Goal: Information Seeking & Learning: Find specific fact

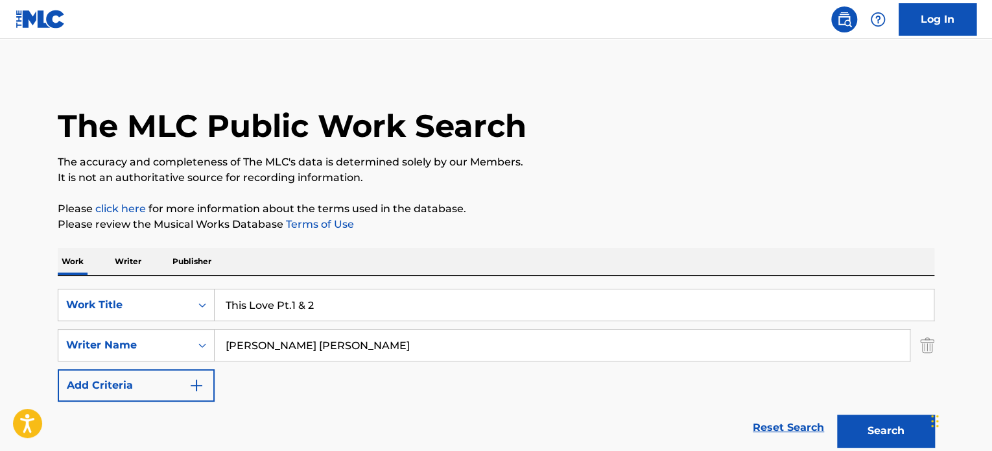
drag, startPoint x: 314, startPoint y: 301, endPoint x: 119, endPoint y: 287, distance: 195.0
click at [158, 294] on div "SearchWithCriteriaa3d722cd-9235-42e9-9749-2f0baad9ebc9 Work Title This Love Pt.…" at bounding box center [496, 304] width 877 height 32
paste input "LEMBARAN BARU"
type input "LEMBARAN BARU"
drag, startPoint x: 230, startPoint y: 335, endPoint x: 155, endPoint y: 353, distance: 77.4
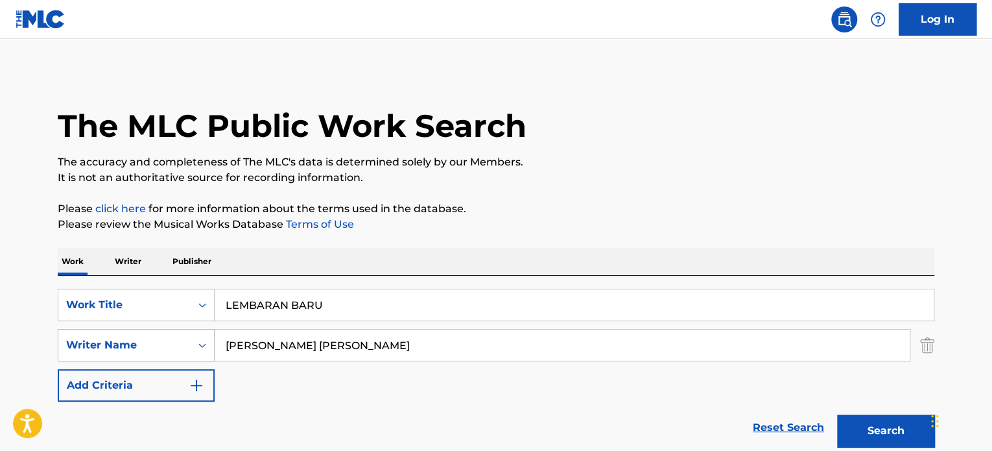
click at [169, 336] on div "SearchWithCriteriae7d228ad-cf80-45f3-8359-f8236725b429 Writer Name [PERSON_NAME…" at bounding box center [496, 345] width 877 height 32
paste input "[PERSON_NAME]"
type input "[PERSON_NAME]"
click at [837, 414] on button "Search" at bounding box center [885, 430] width 97 height 32
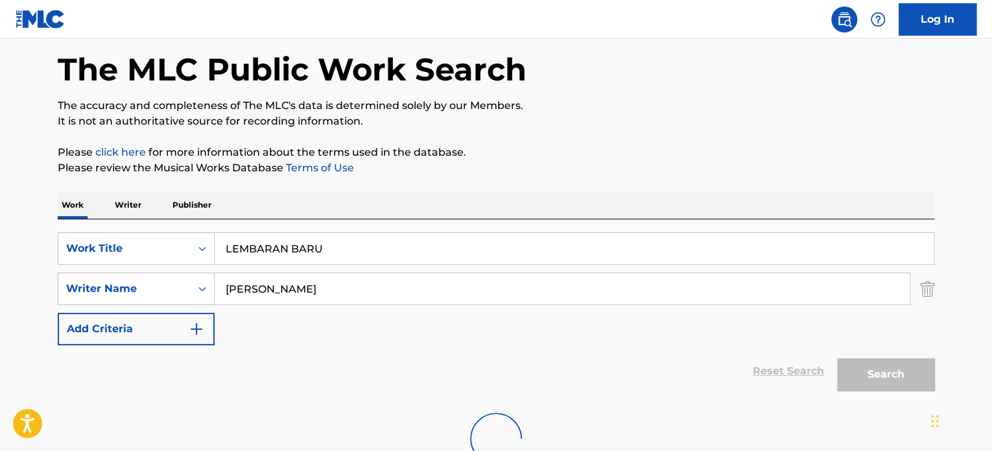
scroll to position [154, 0]
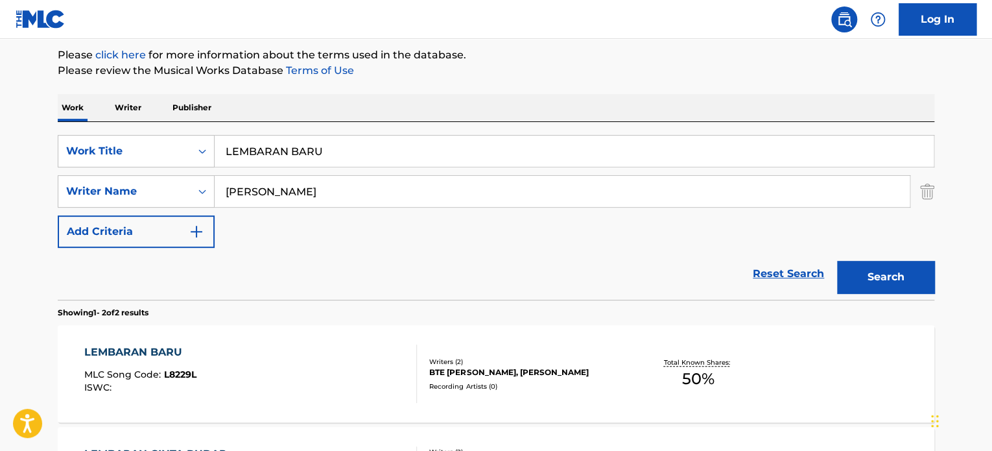
click at [295, 364] on div "LEMBARAN BARU MLC Song Code : L8229L ISWC :" at bounding box center [250, 373] width 333 height 58
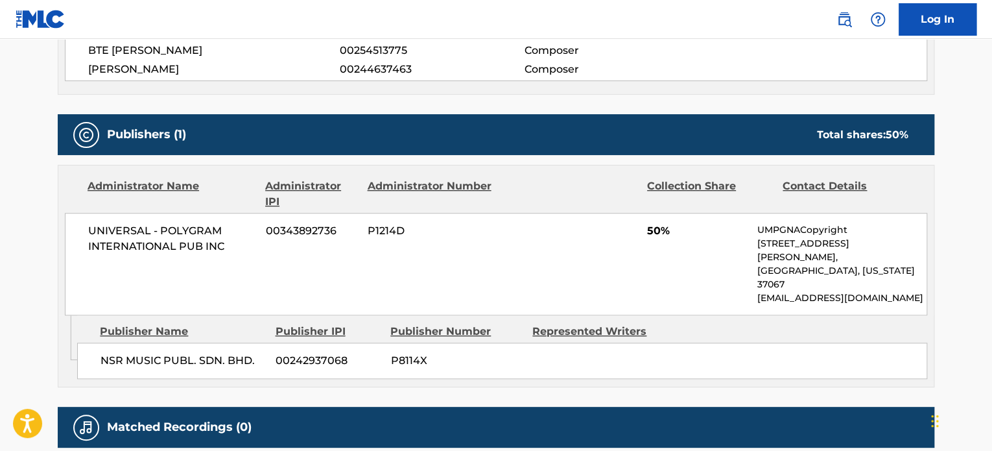
scroll to position [591, 0]
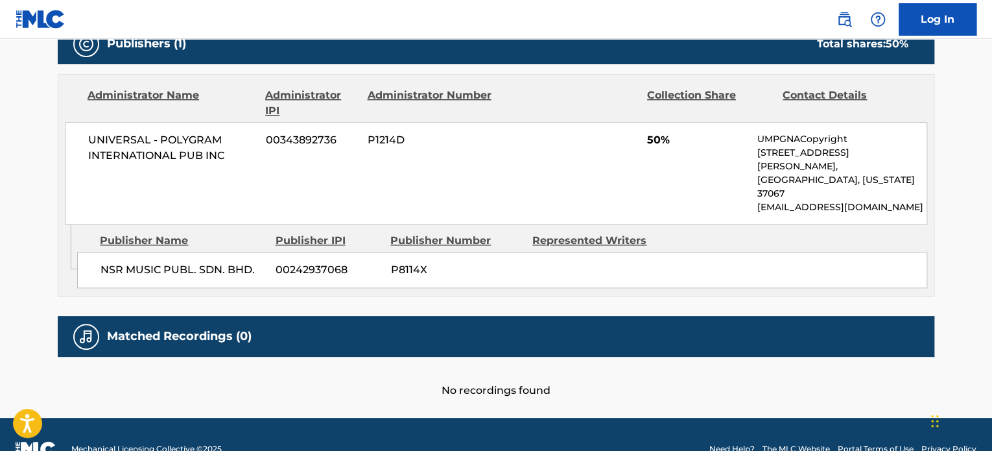
drag, startPoint x: 615, startPoint y: 354, endPoint x: 624, endPoint y: 342, distance: 15.7
click at [615, 357] on div "No recordings found" at bounding box center [496, 377] width 877 height 41
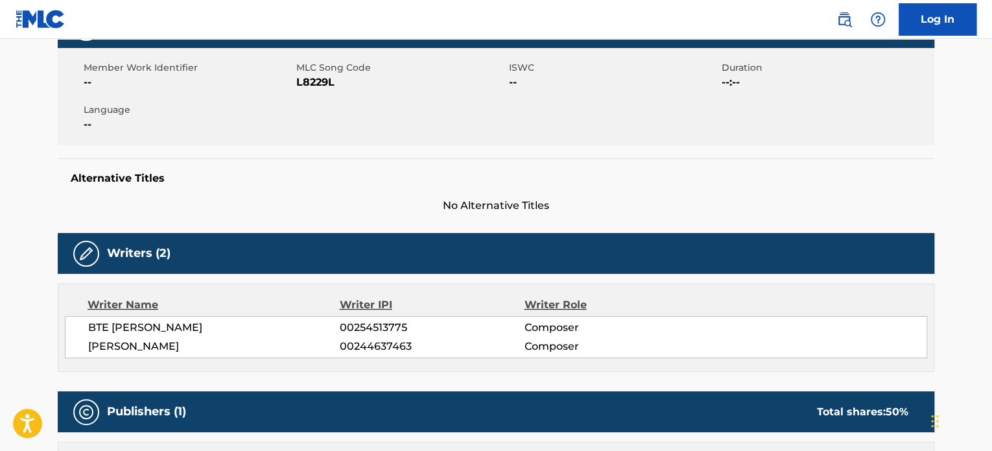
scroll to position [0, 0]
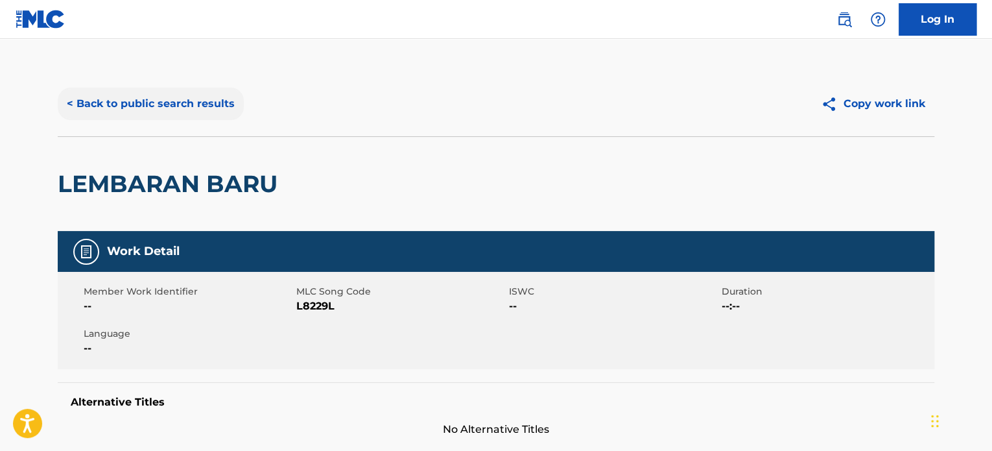
click at [203, 110] on button "< Back to public search results" at bounding box center [151, 104] width 186 height 32
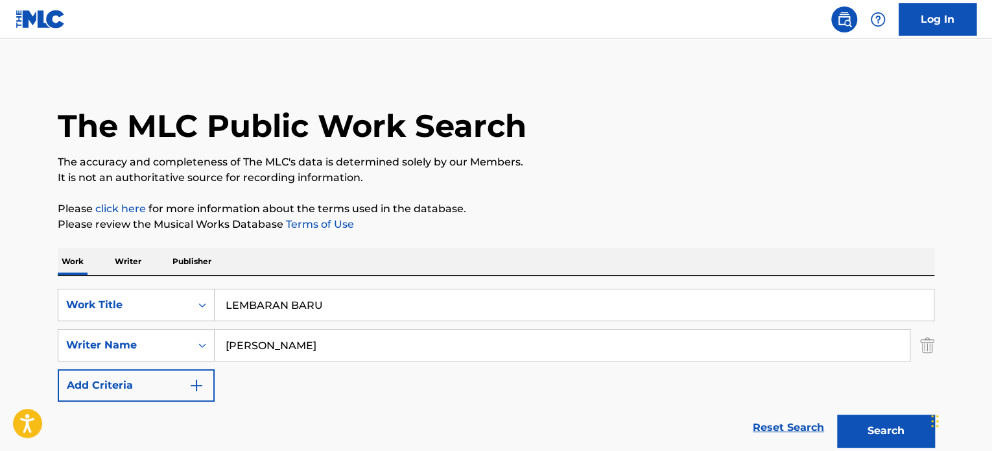
scroll to position [154, 0]
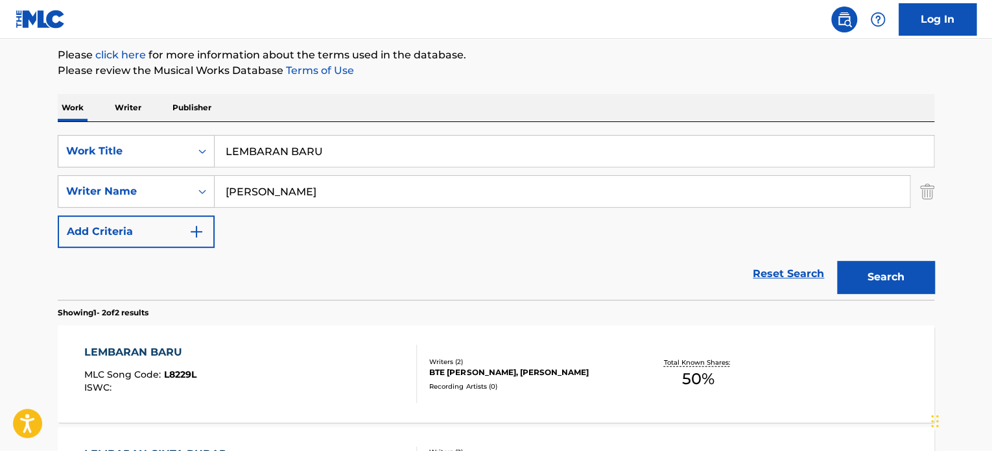
click at [340, 177] on input "[PERSON_NAME]" at bounding box center [562, 191] width 695 height 31
drag, startPoint x: 375, startPoint y: 189, endPoint x: 0, endPoint y: 176, distance: 375.6
click at [0, 178] on main "The MLC Public Work Search The accuracy and completeness of The MLC's data is d…" at bounding box center [496, 238] width 992 height 706
paste input "ANGGARA MULIA"
type input "ANGGARA MULIA"
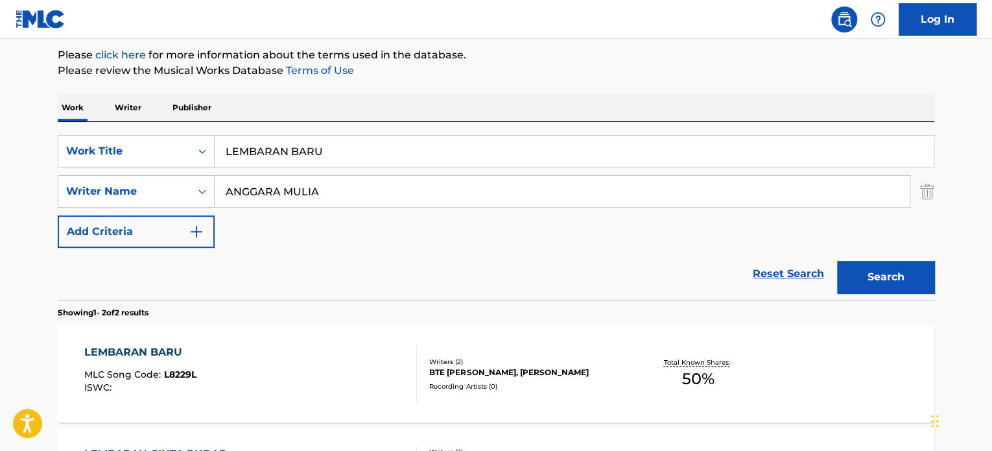
click at [837, 261] on button "Search" at bounding box center [885, 277] width 97 height 32
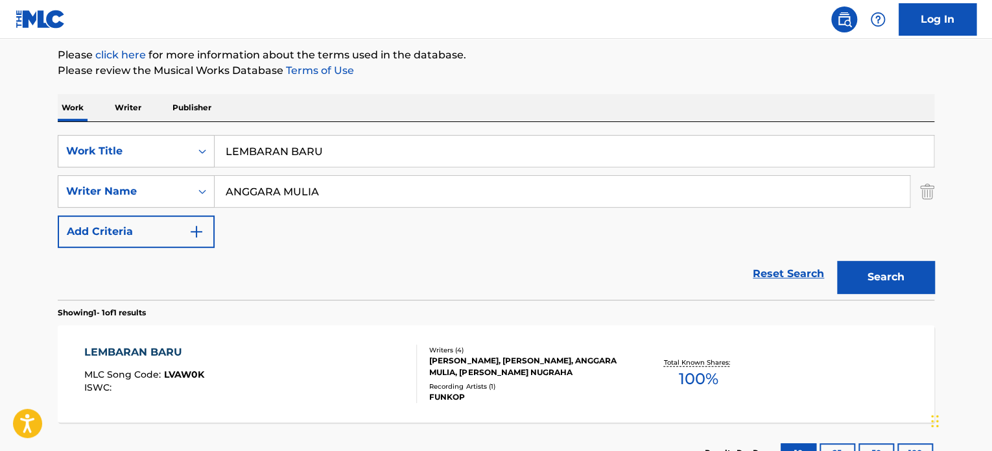
click at [477, 332] on div "LEMBARAN BARU MLC Song Code : LVAW0K ISWC : Writers ( 4 ) [PERSON_NAME], [PERSO…" at bounding box center [496, 373] width 877 height 97
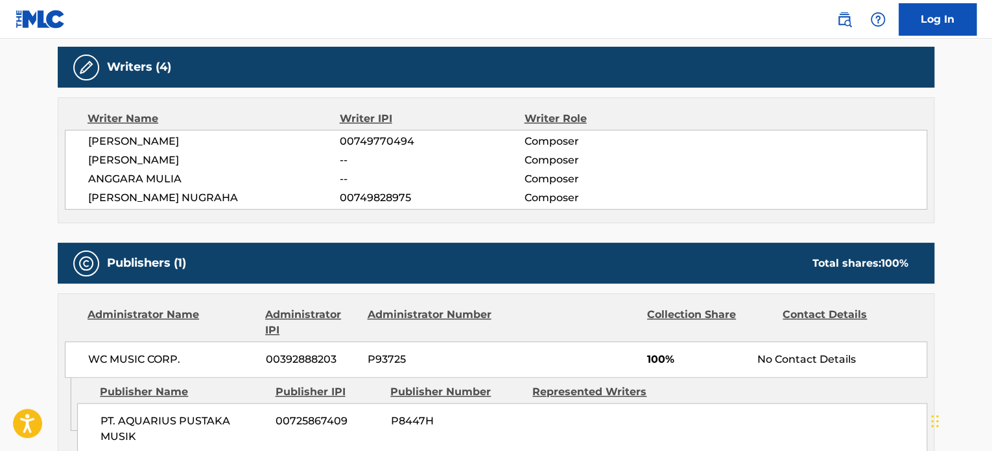
scroll to position [432, 0]
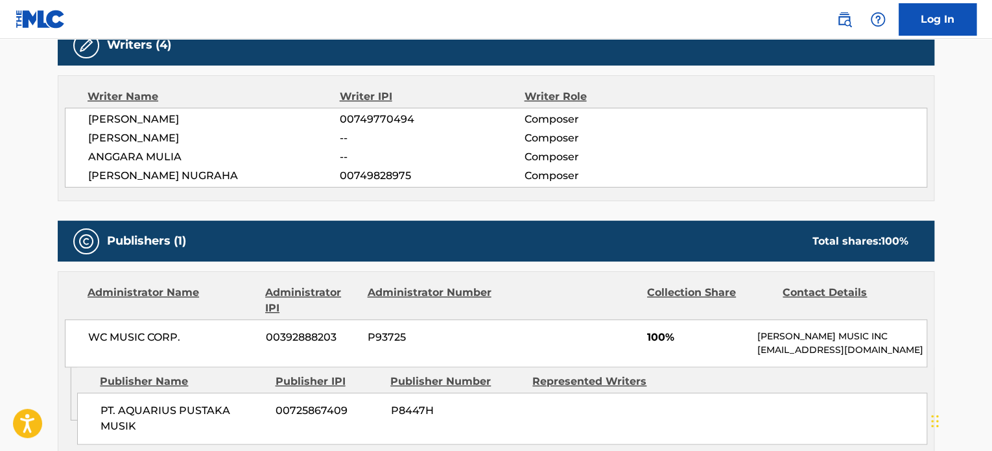
drag, startPoint x: 591, startPoint y: 335, endPoint x: 591, endPoint y: 322, distance: 12.3
click at [593, 332] on div "WC MUSIC CORP. 00392888203 P93725 100% [PERSON_NAME] MUSIC INC [EMAIL_ADDRESS][…" at bounding box center [496, 343] width 862 height 48
click at [477, 261] on div "Publishers (1) Total shares: 100 % Administrator Name Administrator IPI Adminis…" at bounding box center [496, 335] width 877 height 231
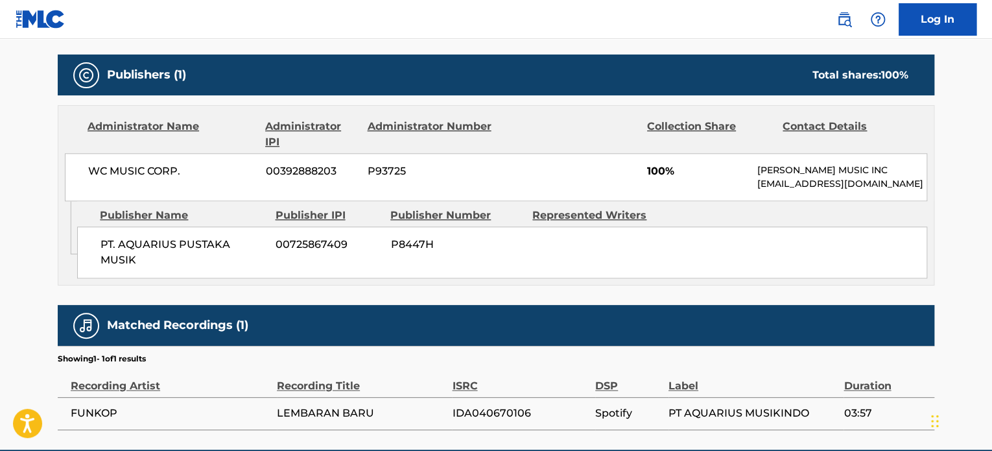
scroll to position [656, 0]
